Goal: Information Seeking & Learning: Compare options

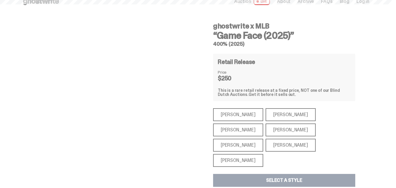
scroll to position [3, 0]
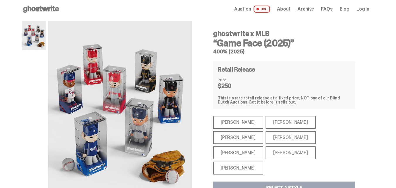
click at [316, 146] on div "[PERSON_NAME]" at bounding box center [291, 152] width 50 height 13
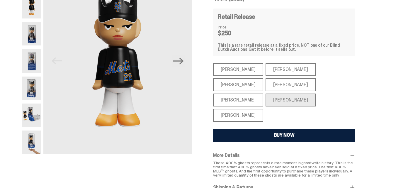
scroll to position [37, 0]
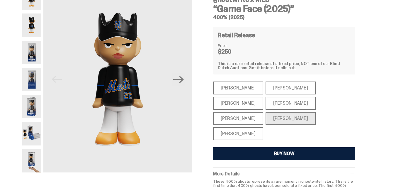
click at [263, 97] on div "[PERSON_NAME]" at bounding box center [238, 103] width 50 height 13
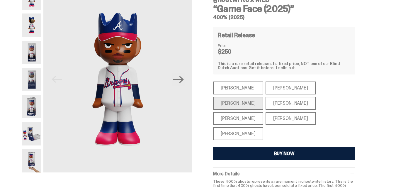
click at [272, 89] on div "[PERSON_NAME]" at bounding box center [291, 87] width 50 height 13
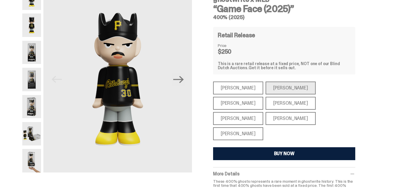
click at [239, 86] on div "[PERSON_NAME]" at bounding box center [238, 87] width 50 height 13
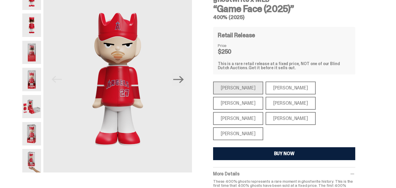
click at [266, 103] on div "[PERSON_NAME]" at bounding box center [291, 103] width 50 height 13
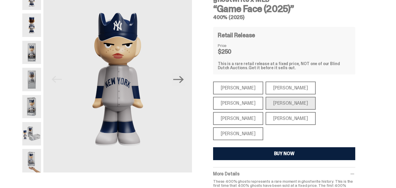
click at [239, 127] on div "[PERSON_NAME]" at bounding box center [238, 133] width 50 height 13
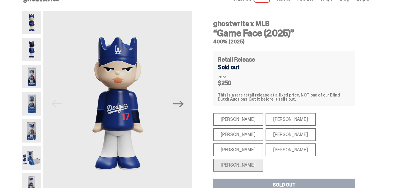
scroll to position [14, 0]
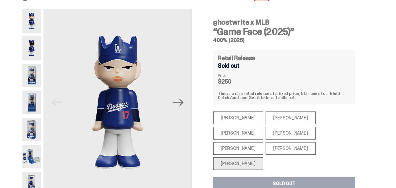
click at [35, 50] on img at bounding box center [31, 47] width 19 height 23
